Goal: Task Accomplishment & Management: Use online tool/utility

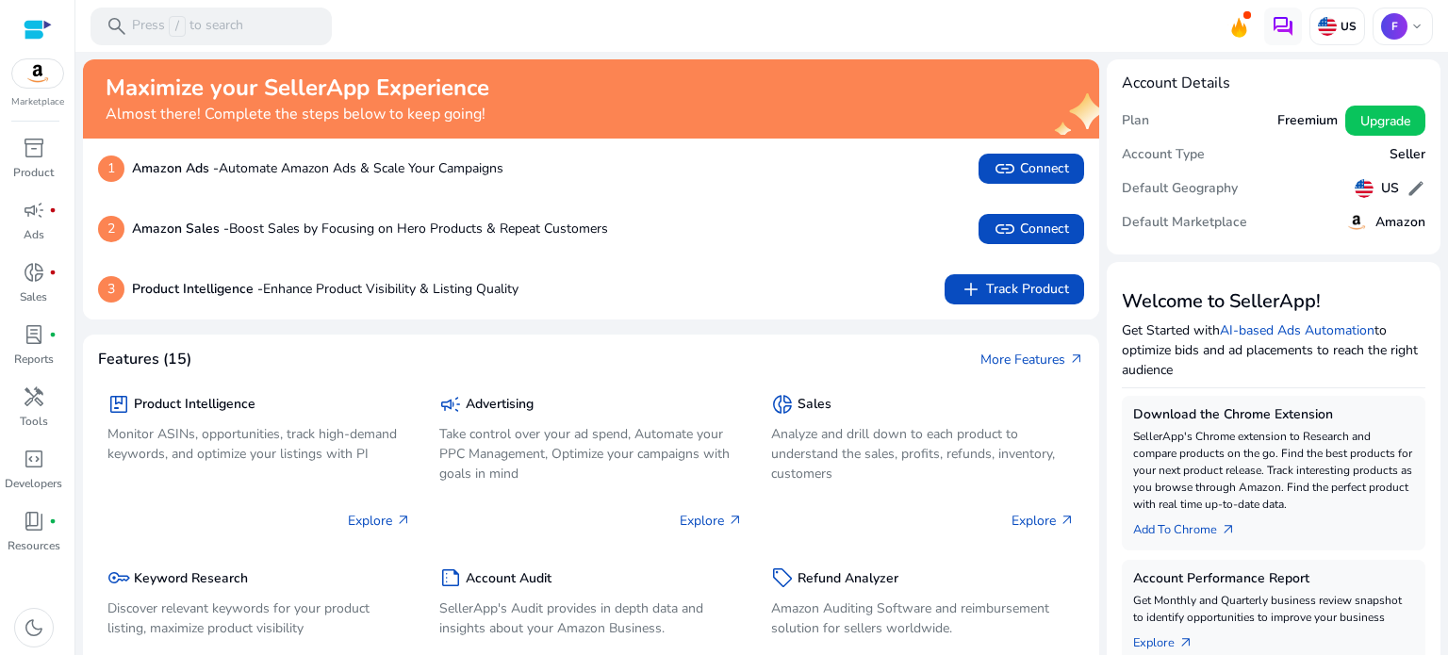
drag, startPoint x: 765, startPoint y: 236, endPoint x: 911, endPoint y: 203, distance: 149.8
click at [911, 203] on div "We are getting things ready for you... Maximize your SellerApp Experience Almos…" at bounding box center [762, 353] width 1358 height 603
click at [37, 271] on span "donut_small" at bounding box center [34, 272] width 23 height 23
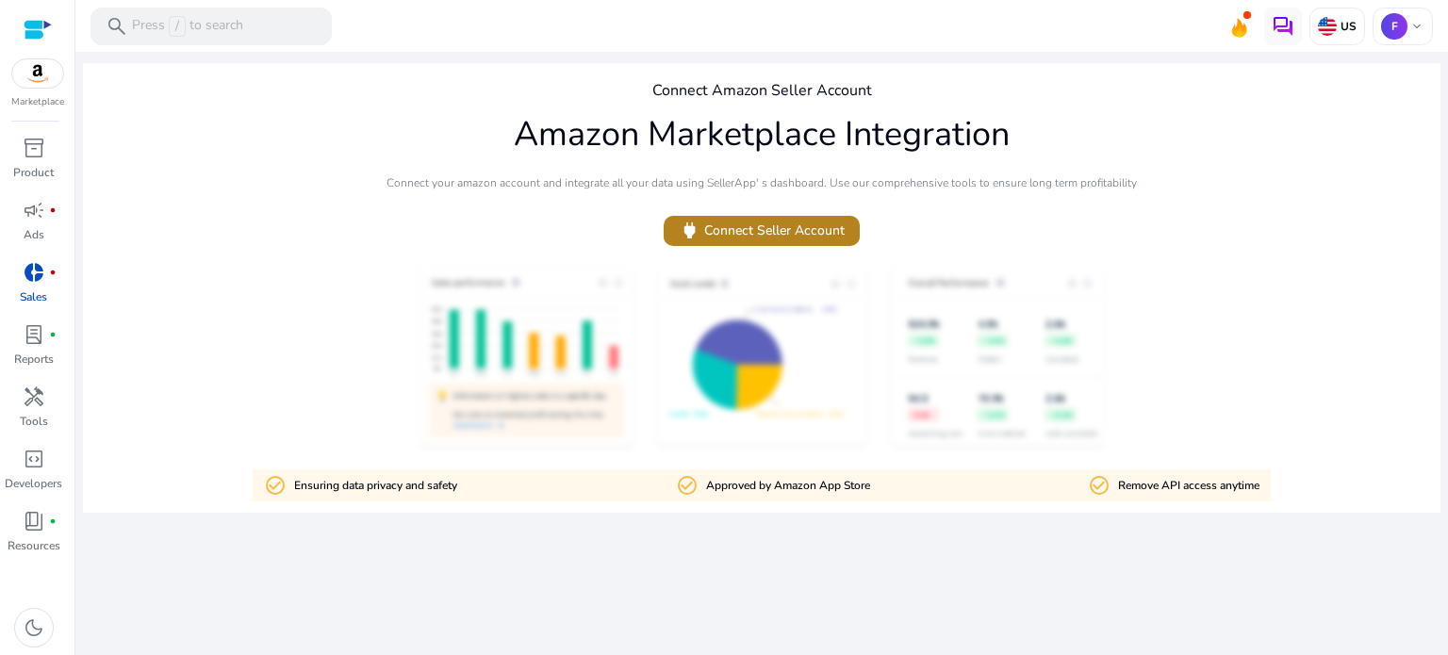
click at [723, 233] on span "power Connect Seller Account" at bounding box center [762, 231] width 166 height 22
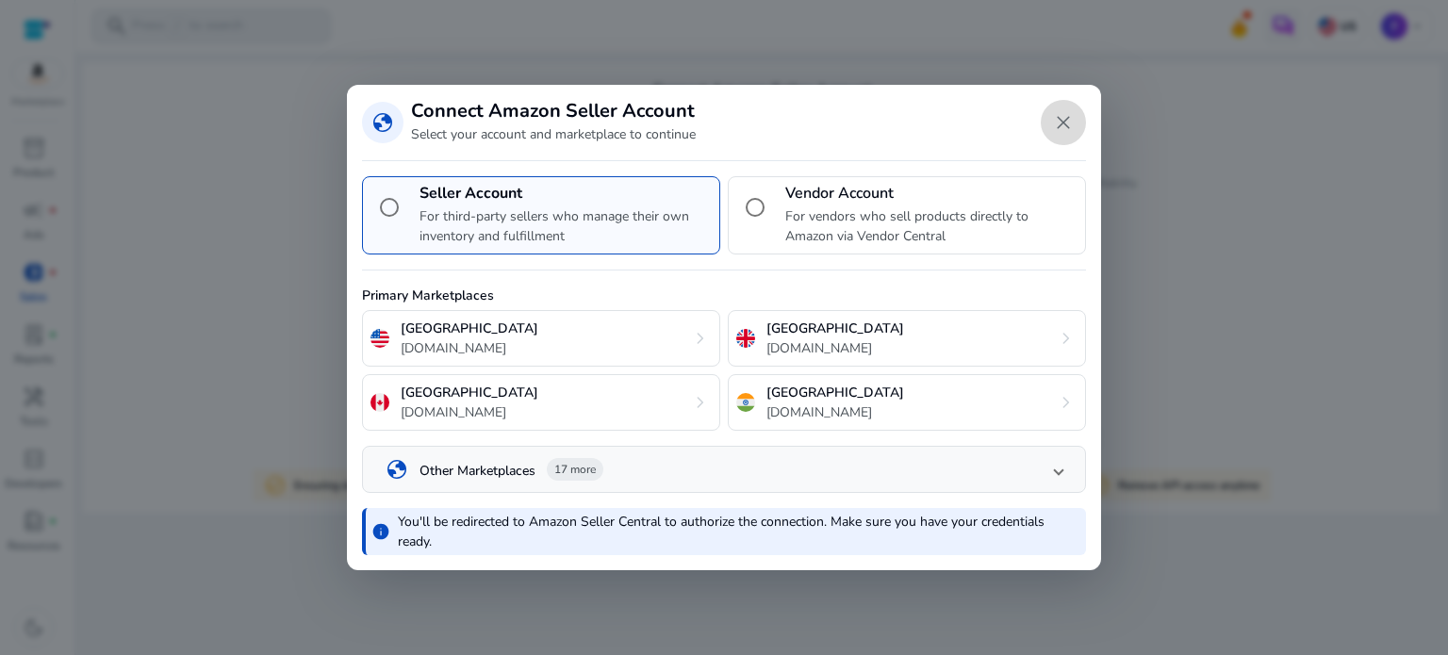
click at [1056, 116] on span "Close dialog" at bounding box center [1063, 122] width 45 height 45
